Goal: Task Accomplishment & Management: Complete application form

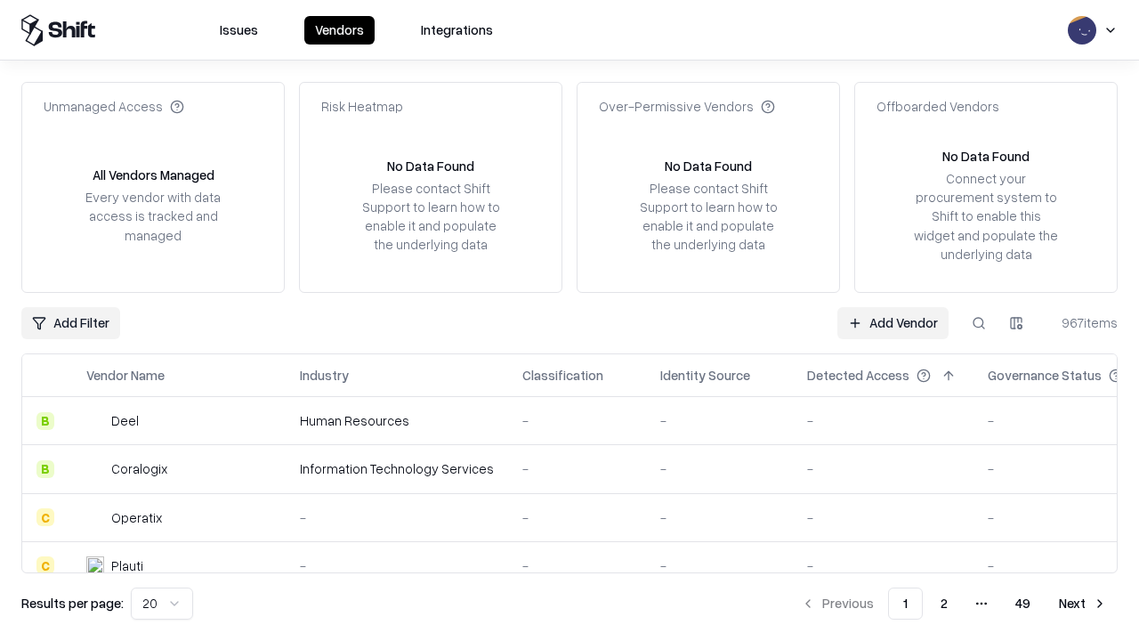
click at [892, 322] on link "Add Vendor" at bounding box center [892, 323] width 111 height 32
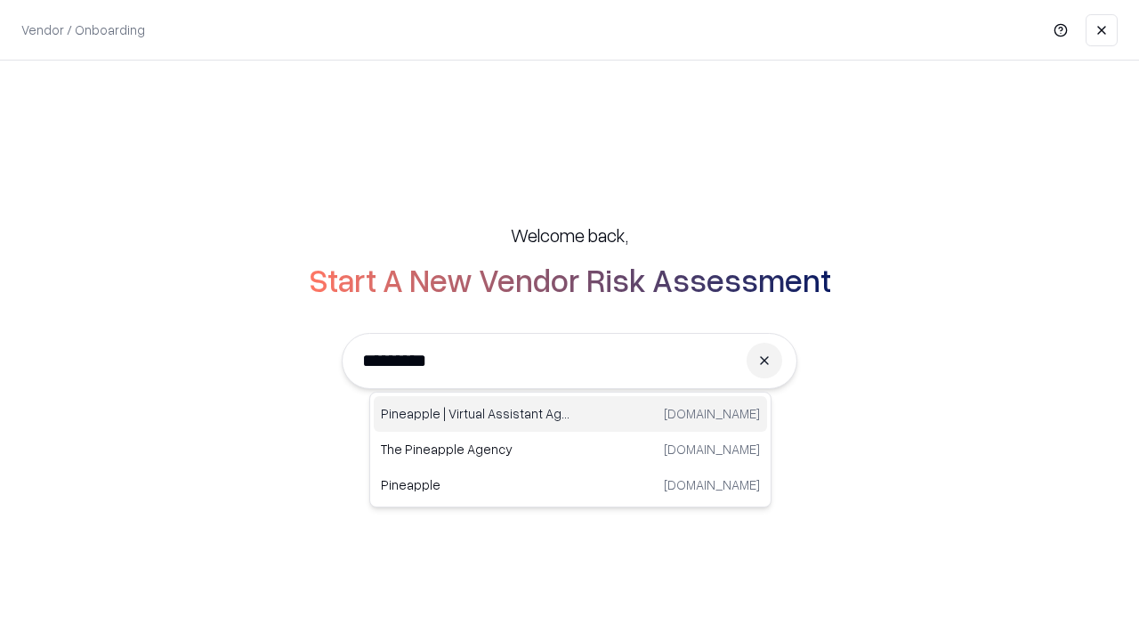
click at [570, 414] on div "Pineapple | Virtual Assistant Agency [DOMAIN_NAME]" at bounding box center [570, 414] width 393 height 36
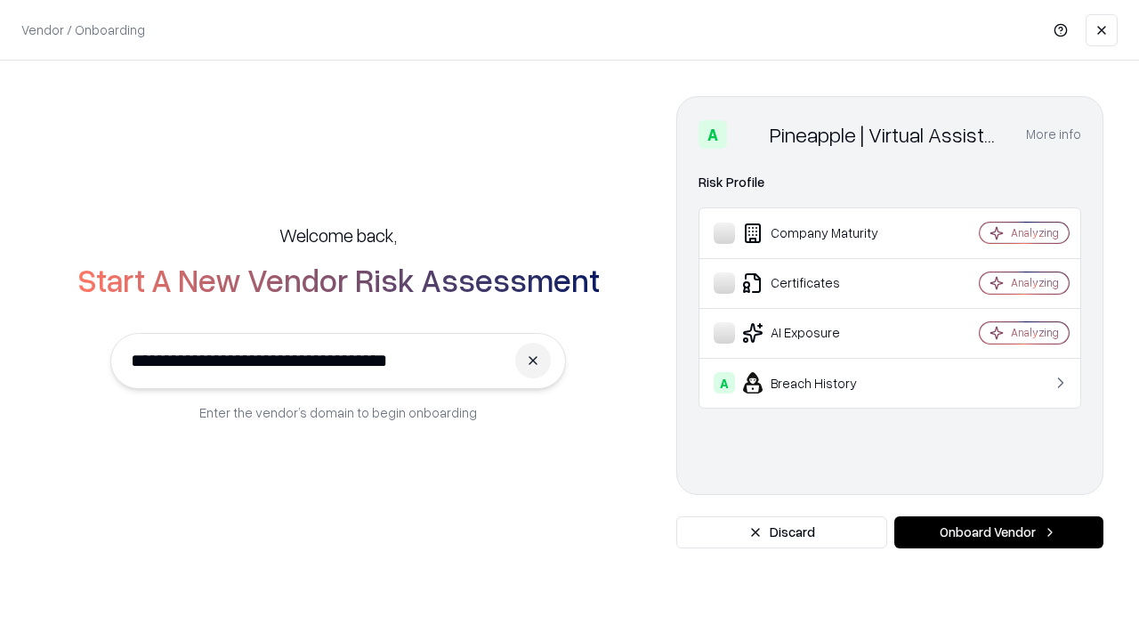
type input "**********"
click at [998, 532] on button "Onboard Vendor" at bounding box center [998, 532] width 209 height 32
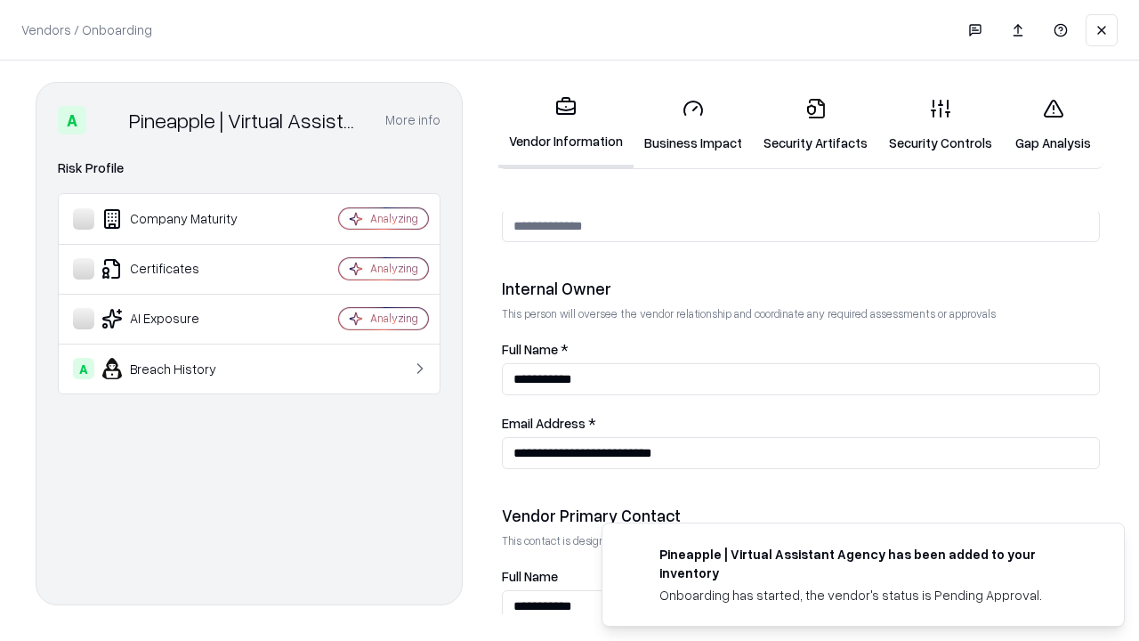
scroll to position [922, 0]
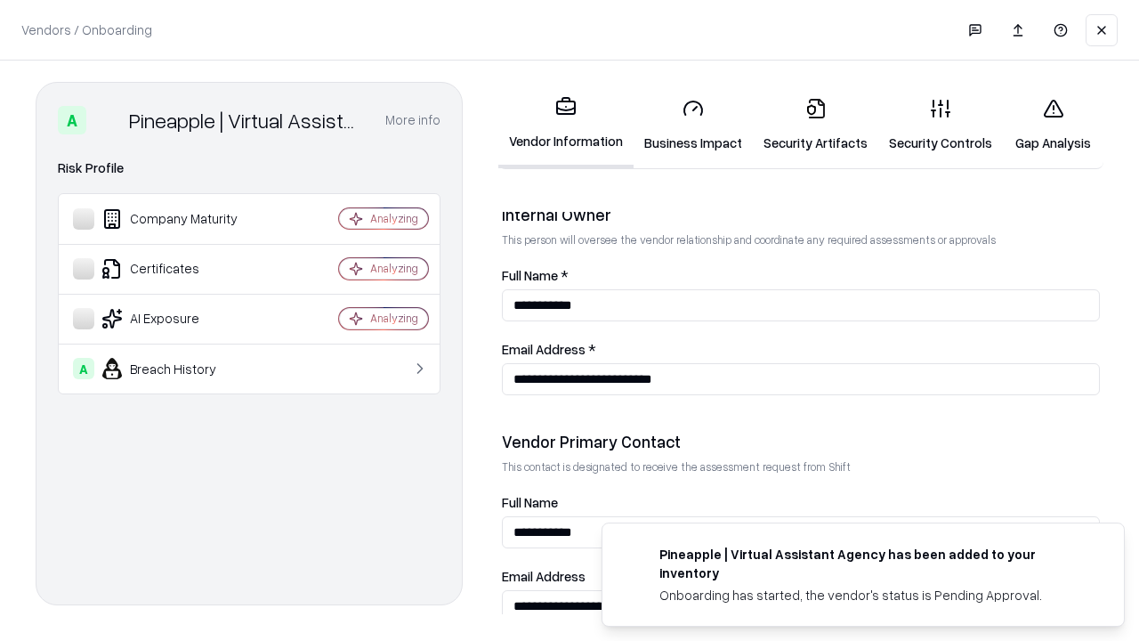
click at [693, 125] on link "Business Impact" at bounding box center [692, 125] width 119 height 83
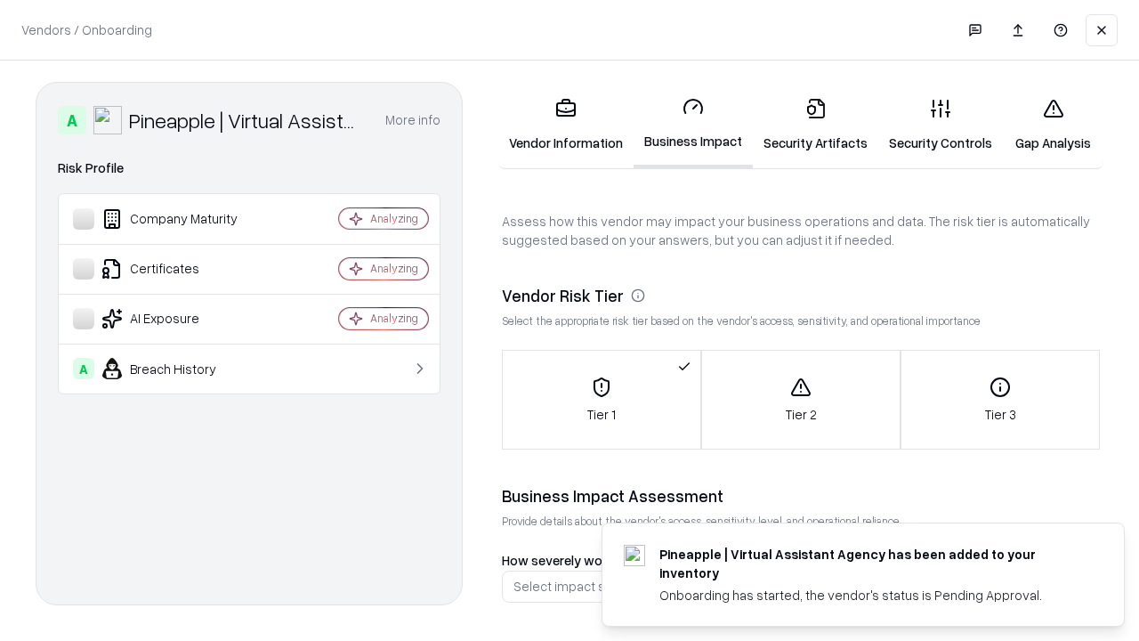
click at [815, 125] on link "Security Artifacts" at bounding box center [815, 125] width 125 height 83
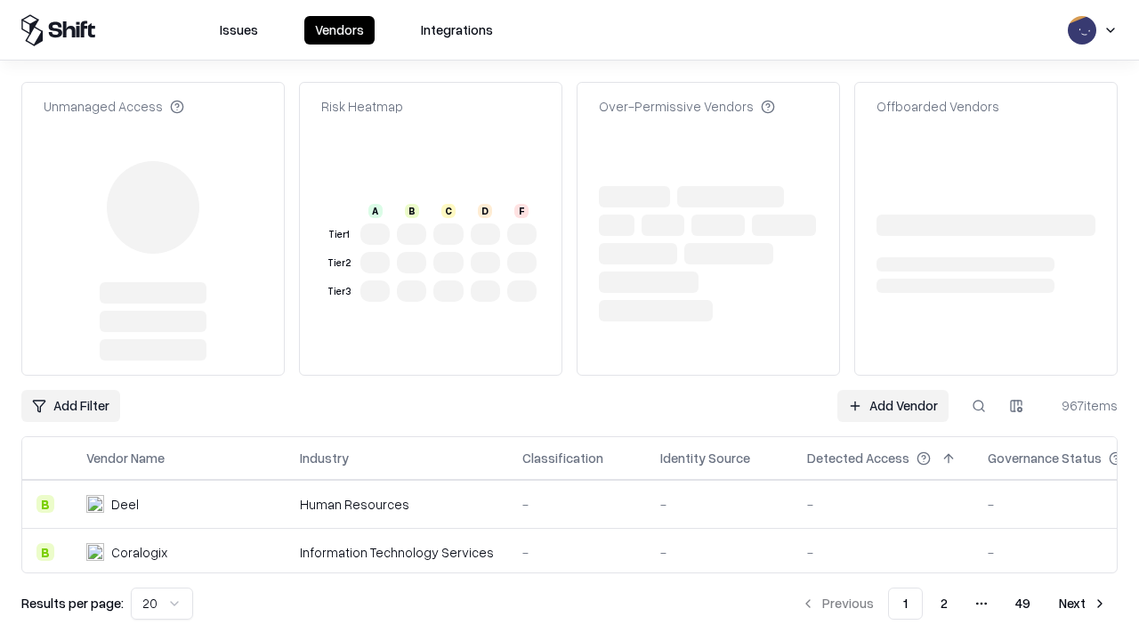
click at [892, 390] on link "Add Vendor" at bounding box center [892, 406] width 111 height 32
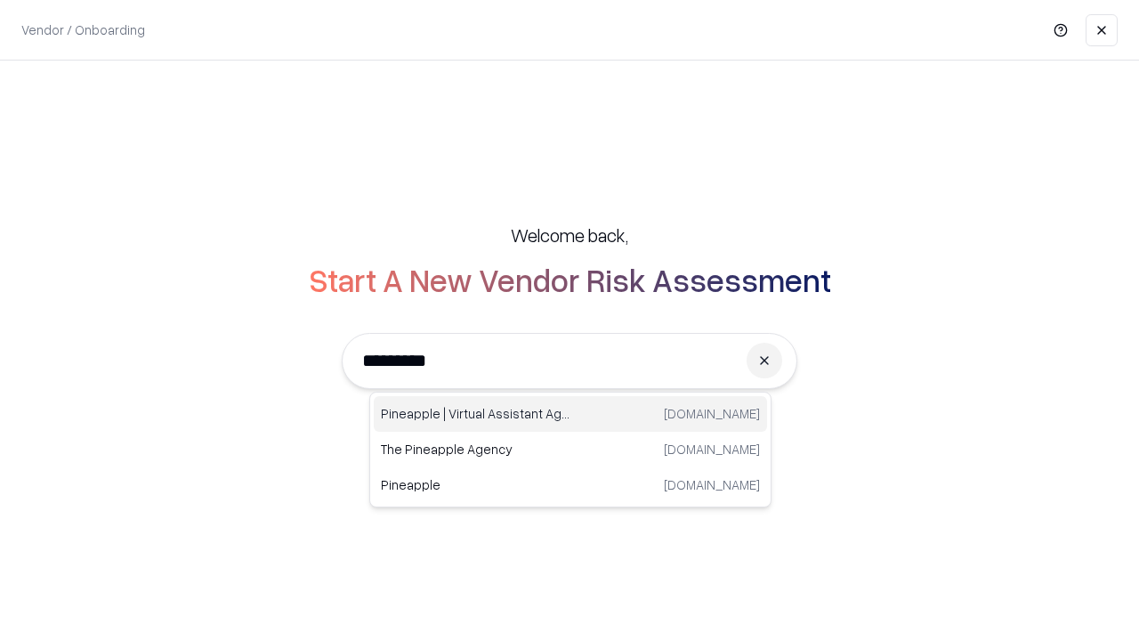
click at [570, 414] on div "Pineapple | Virtual Assistant Agency [DOMAIN_NAME]" at bounding box center [570, 414] width 393 height 36
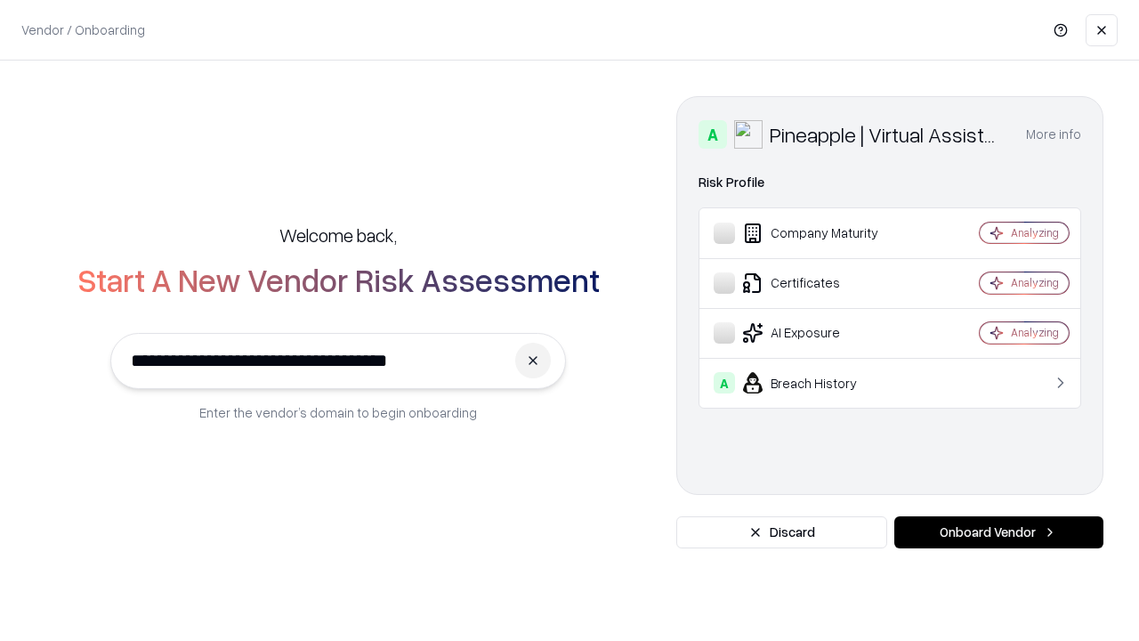
type input "**********"
click at [998, 532] on button "Onboard Vendor" at bounding box center [998, 532] width 209 height 32
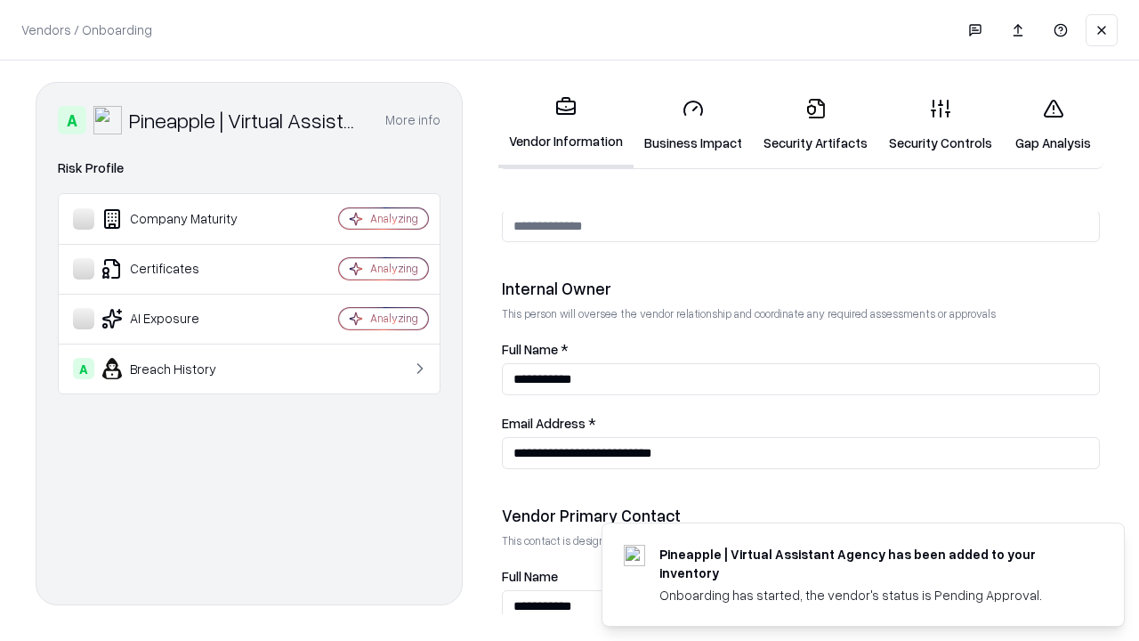
scroll to position [922, 0]
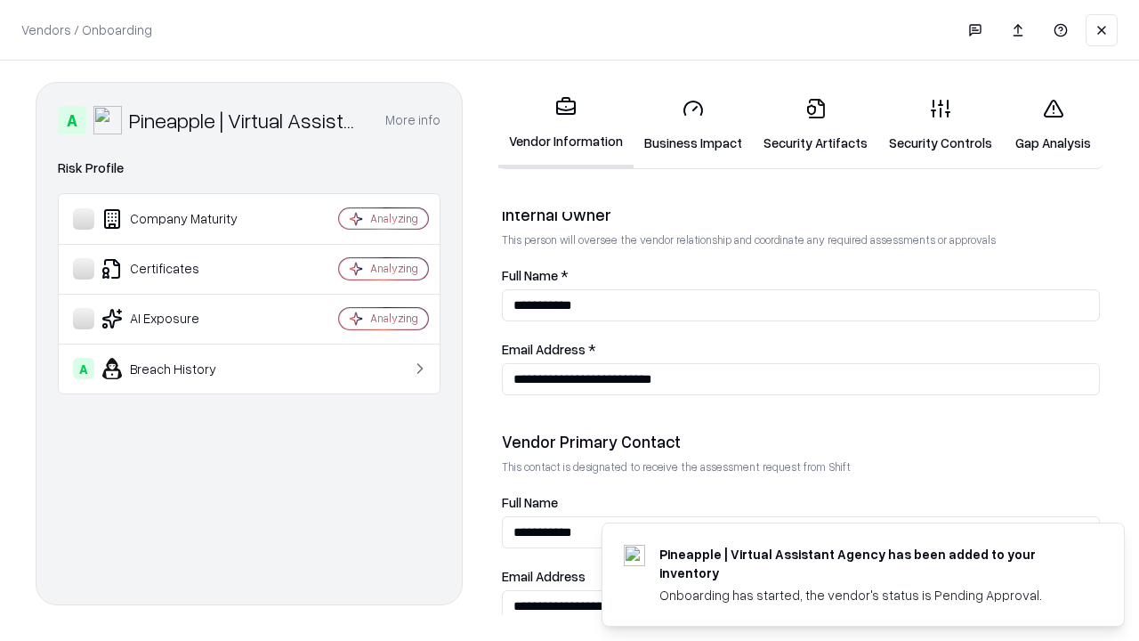
click at [1052, 125] on link "Gap Analysis" at bounding box center [1053, 125] width 101 height 83
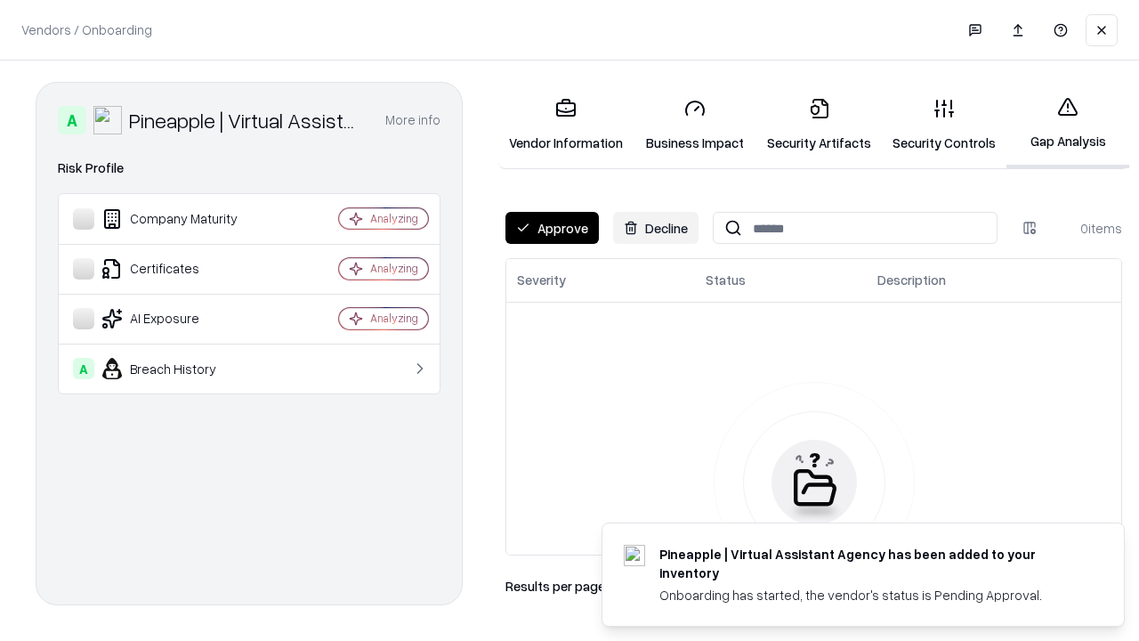
click at [552, 228] on button "Approve" at bounding box center [551, 228] width 93 height 32
